Goal: Task Accomplishment & Management: Manage account settings

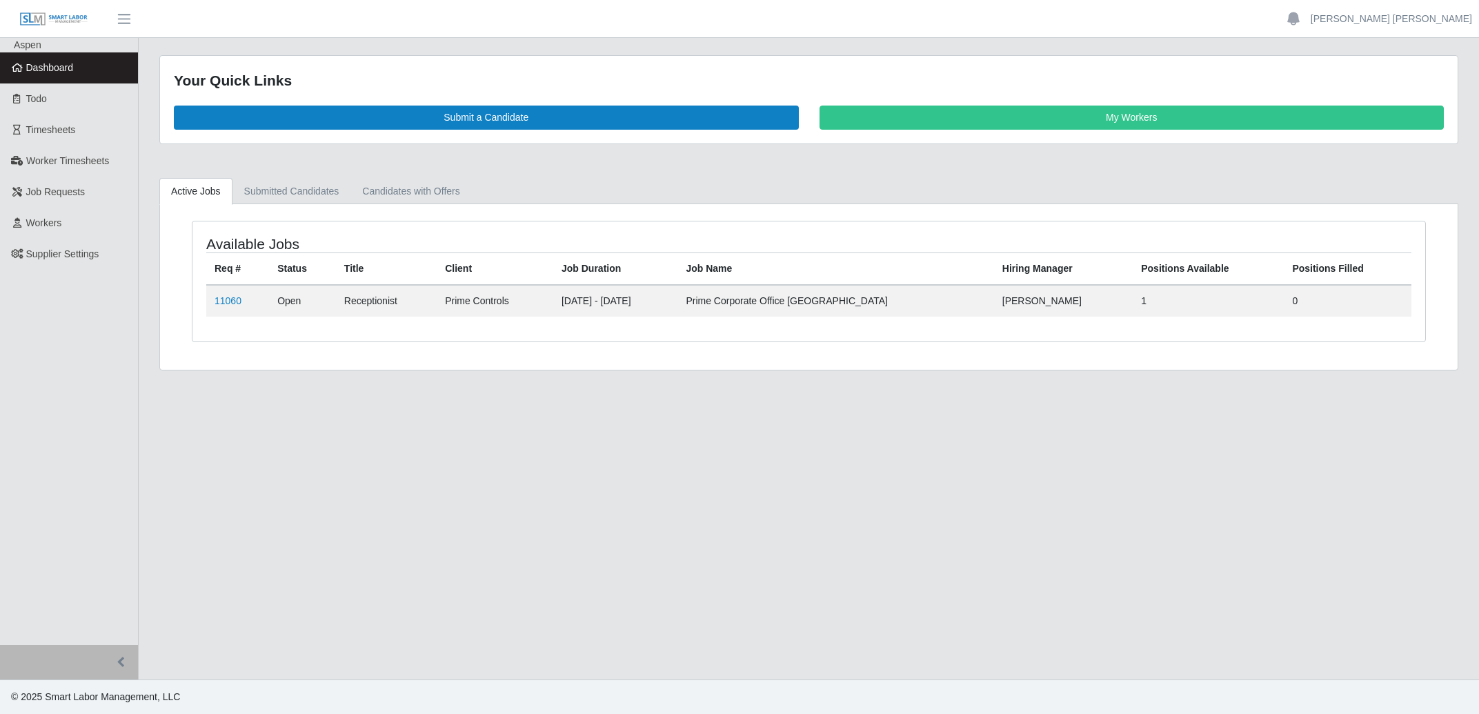
click at [64, 66] on span "Dashboard" at bounding box center [50, 67] width 48 height 11
click at [1075, 113] on link "My Workers" at bounding box center [1132, 118] width 625 height 24
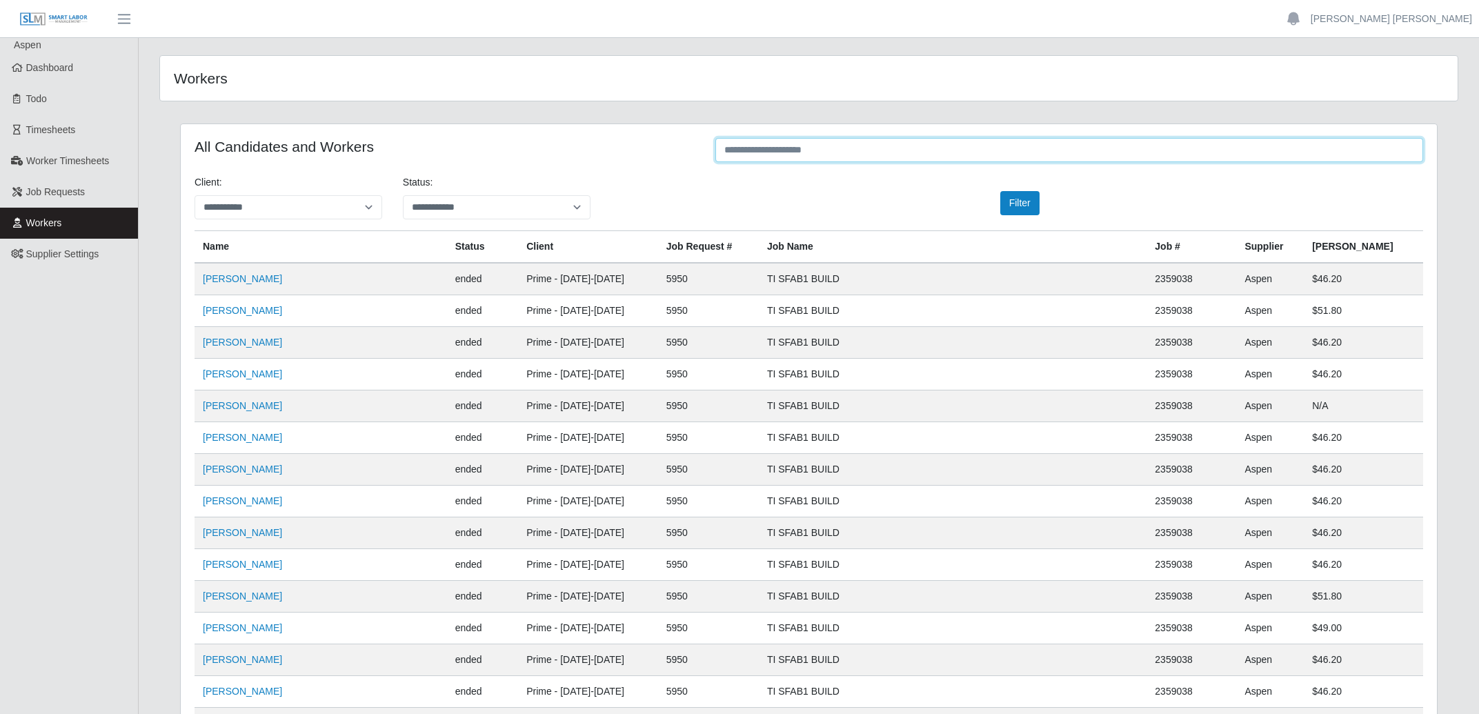
click at [914, 154] on input "text" at bounding box center [1070, 150] width 708 height 24
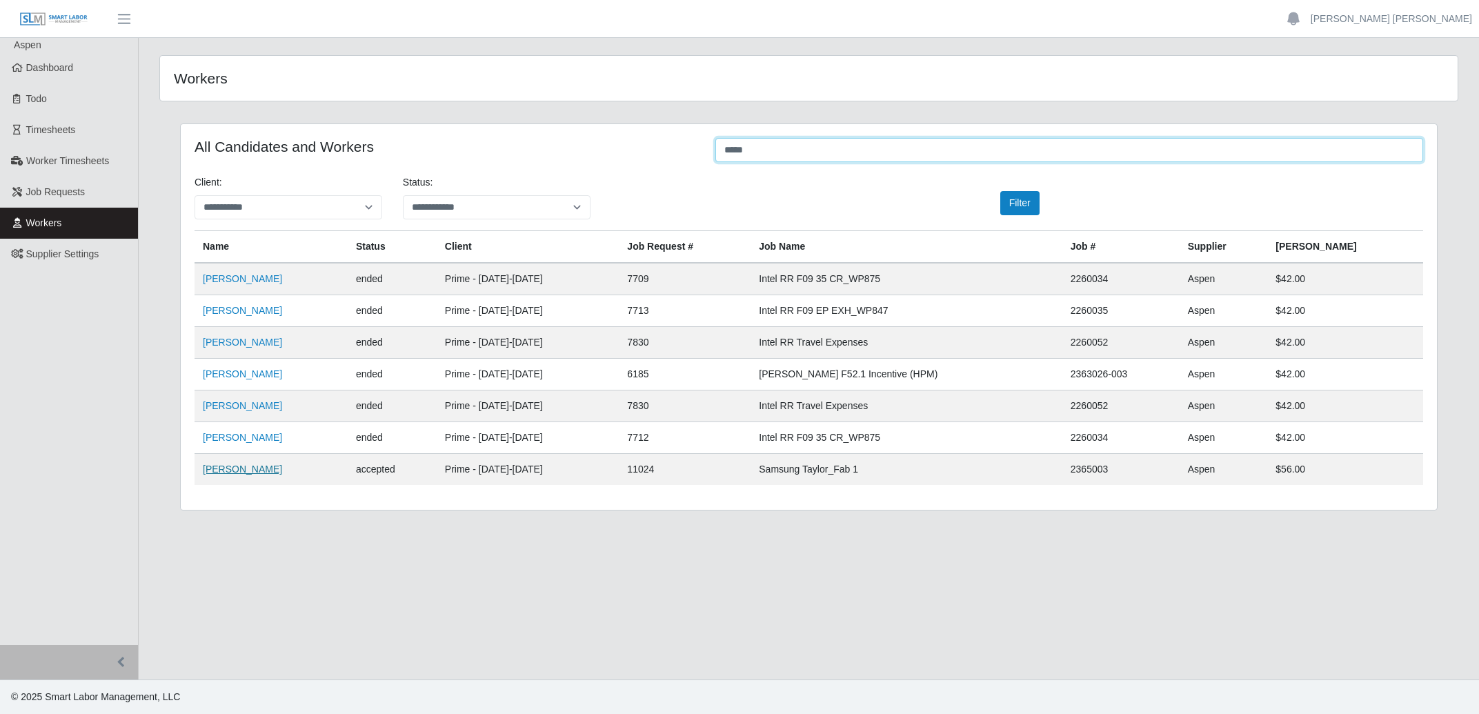
type input "*****"
click at [255, 471] on link "[PERSON_NAME]" at bounding box center [242, 469] width 79 height 11
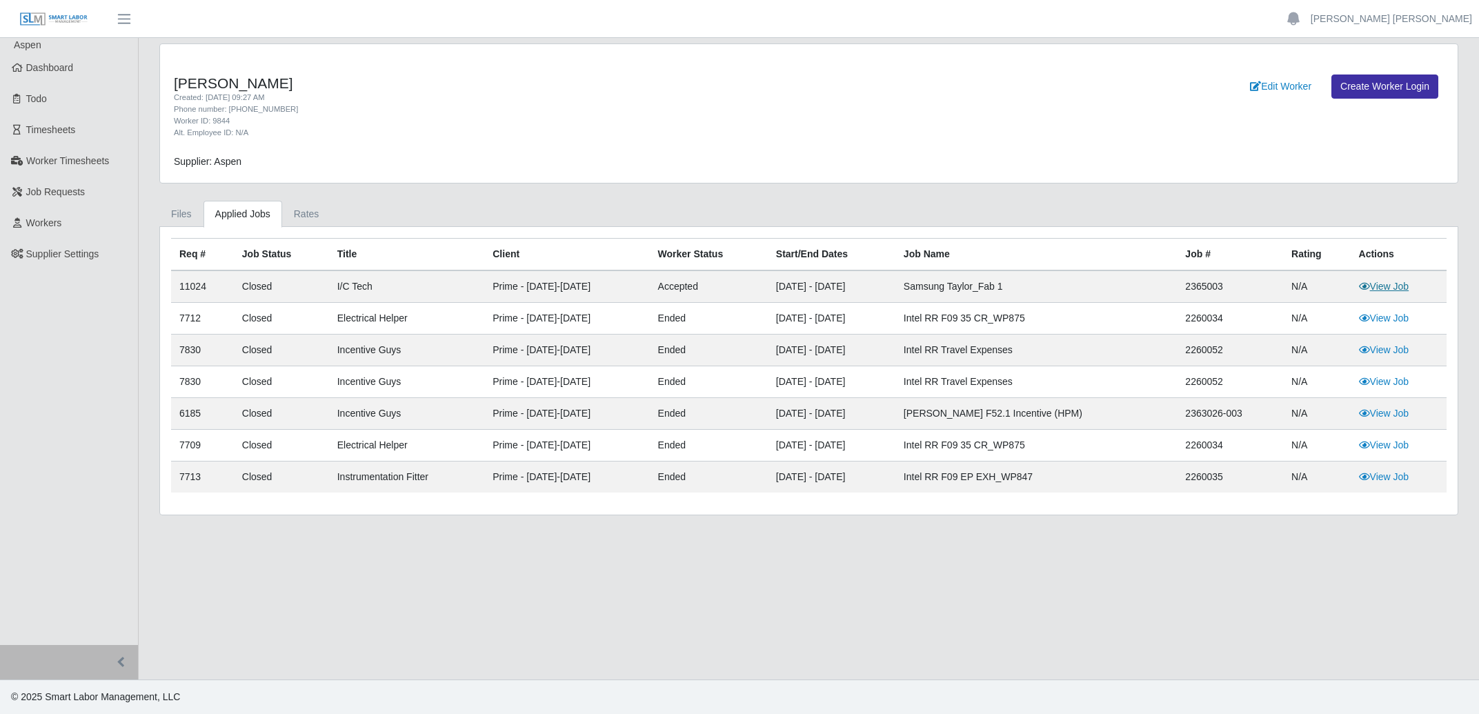
click at [1394, 284] on link "View Job" at bounding box center [1384, 286] width 50 height 11
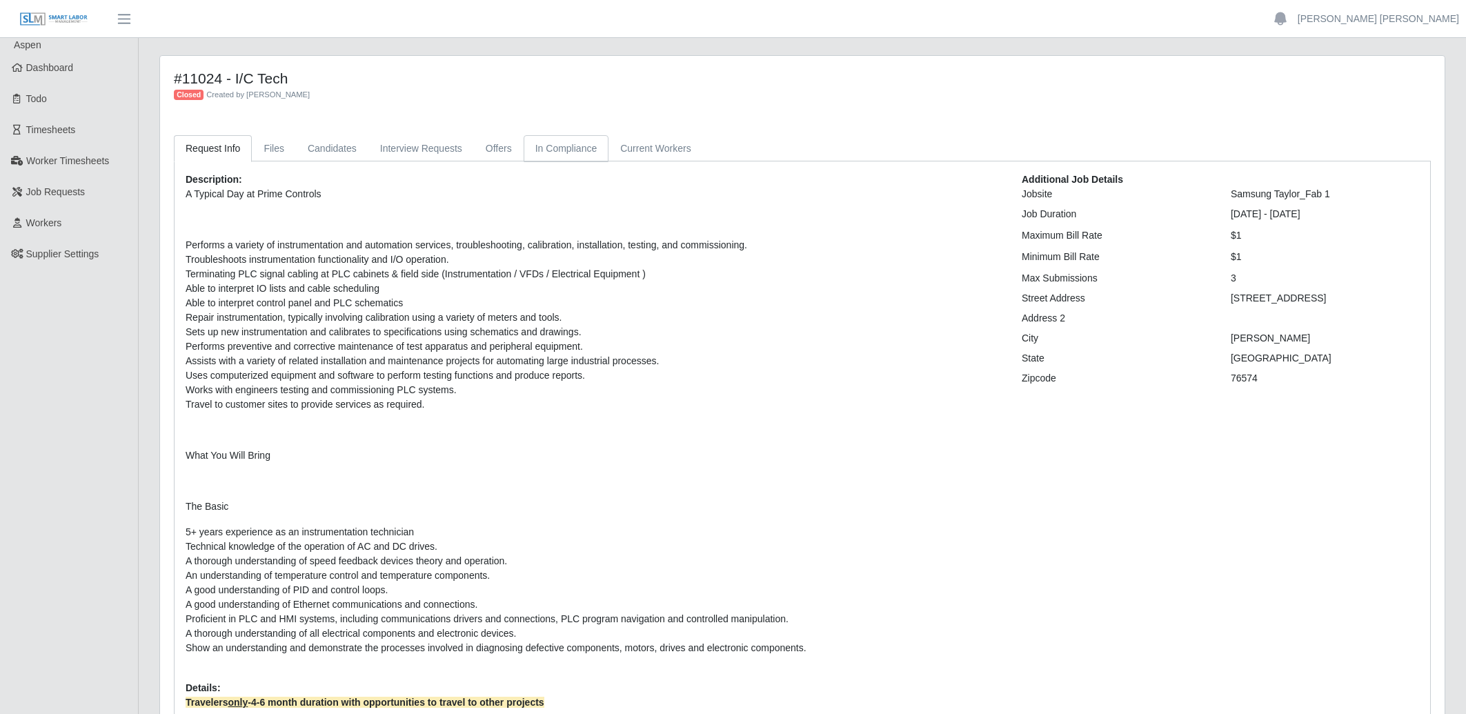
click at [540, 141] on link "In Compliance" at bounding box center [567, 148] width 86 height 27
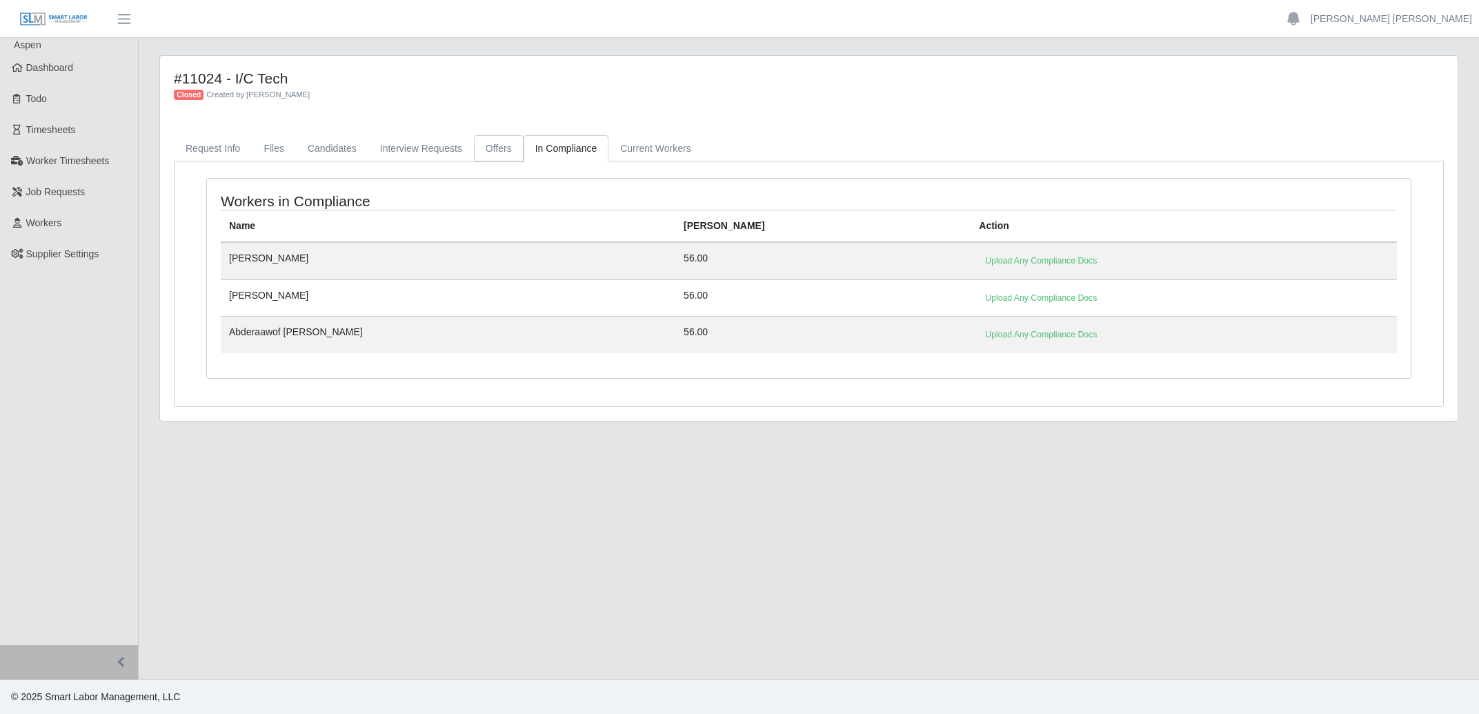
click at [487, 149] on link "Offers" at bounding box center [499, 148] width 50 height 27
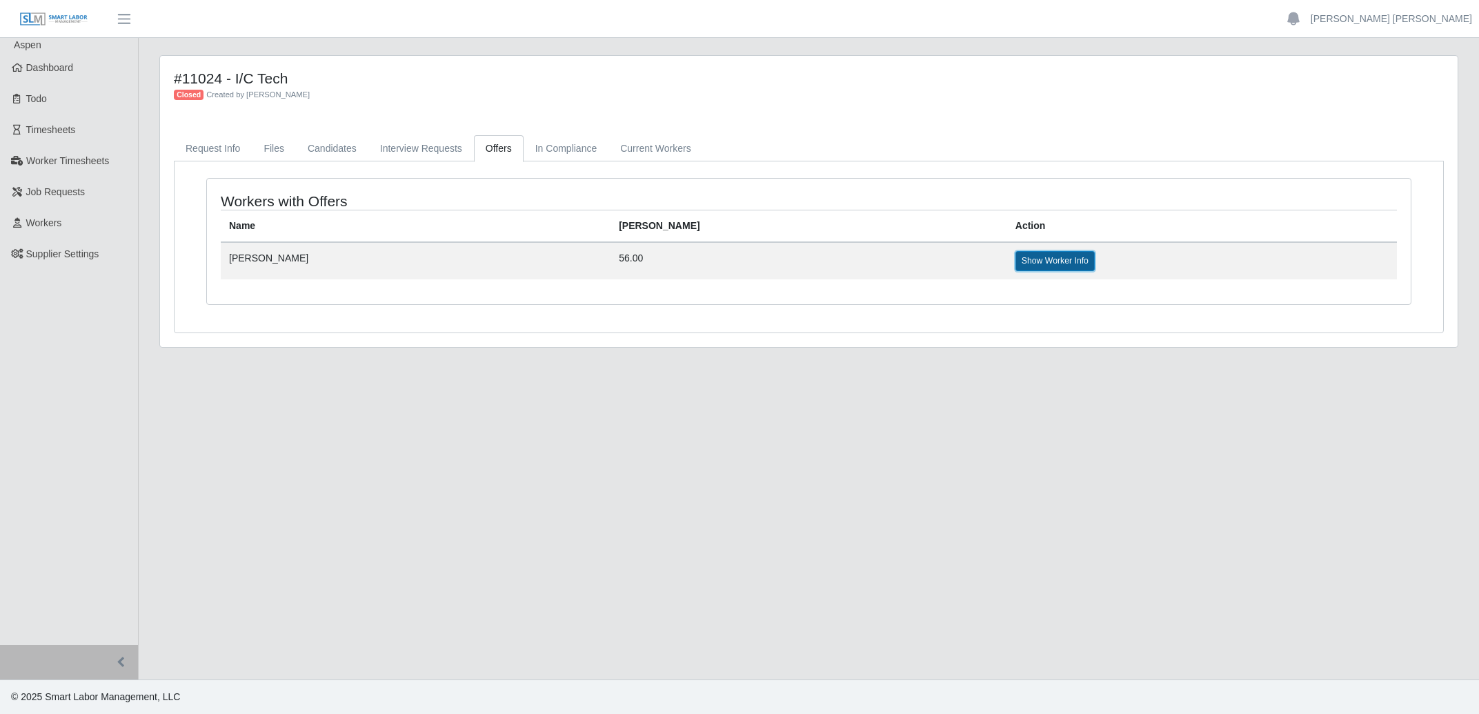
click at [1016, 257] on link "Show Worker Info" at bounding box center [1055, 260] width 79 height 19
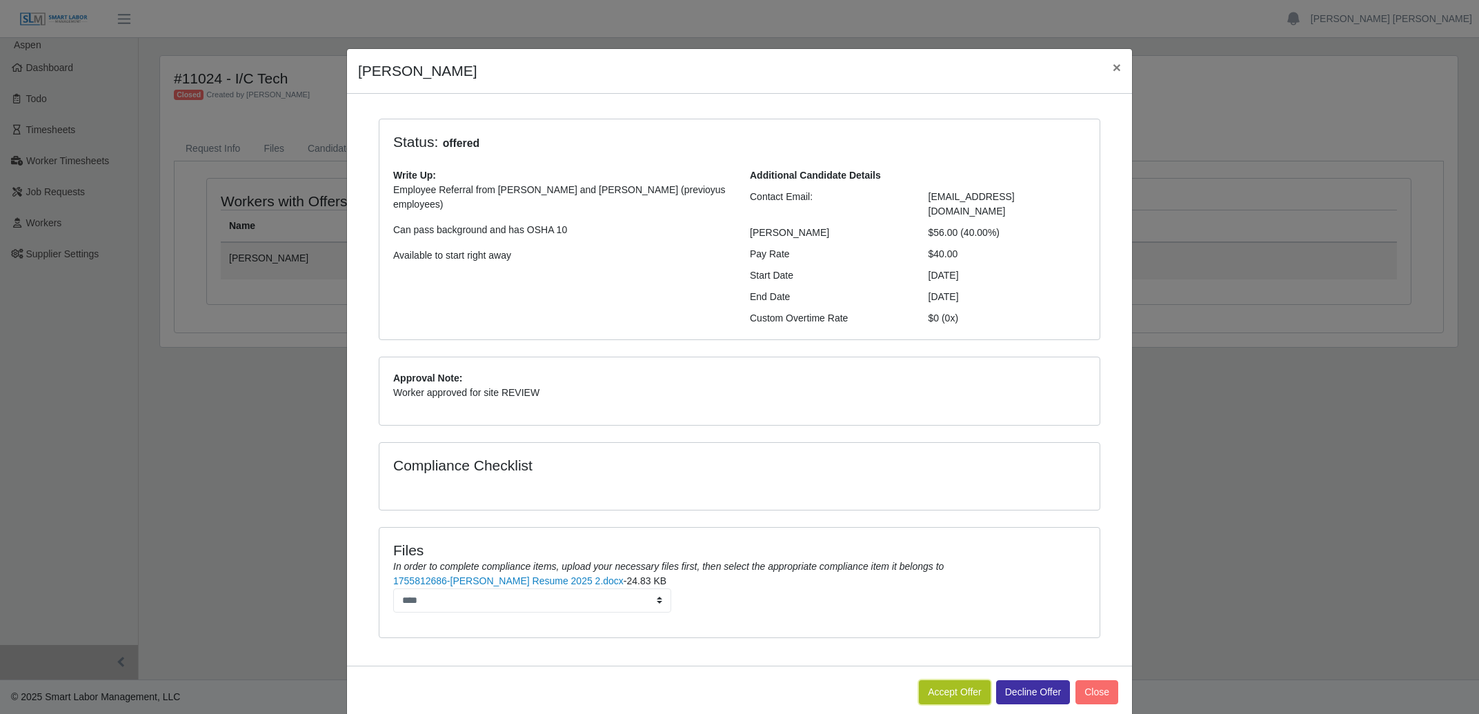
click at [943, 680] on button "Accept Offer" at bounding box center [955, 692] width 72 height 24
